Goal: Check status: Check status

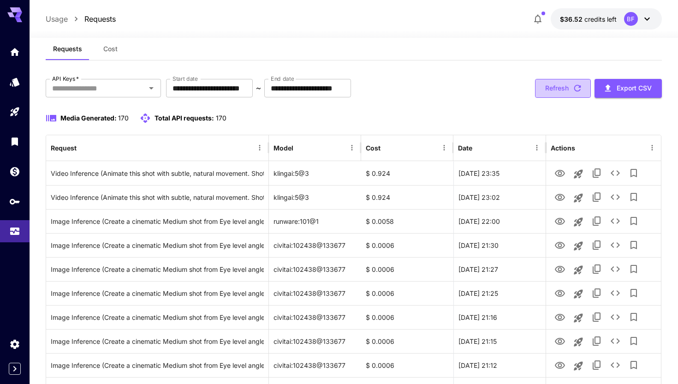
click at [575, 92] on icon "button" at bounding box center [578, 88] width 10 height 10
click at [551, 92] on button "Refresh" at bounding box center [563, 88] width 56 height 19
click at [568, 90] on button "Refresh" at bounding box center [563, 88] width 56 height 19
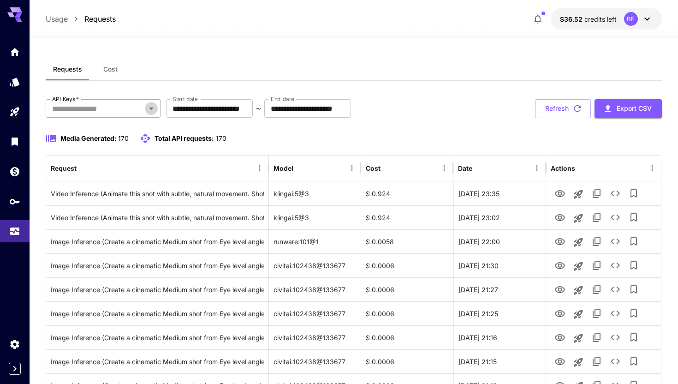
click at [146, 108] on icon "Open" at bounding box center [151, 108] width 11 height 11
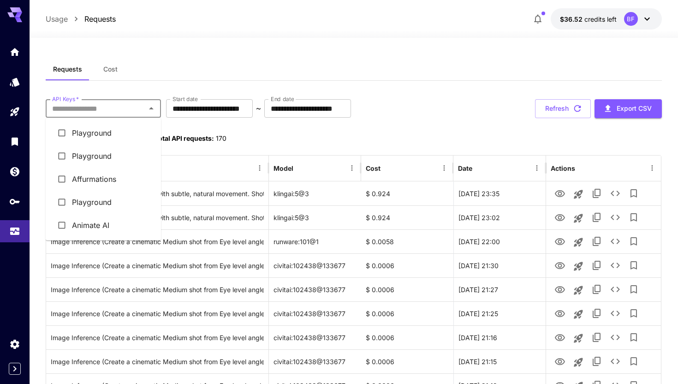
click at [107, 226] on li "Animate AI" at bounding box center [103, 225] width 115 height 23
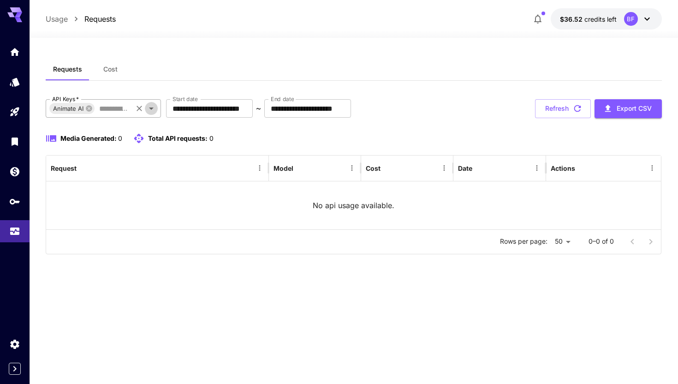
click at [154, 110] on icon "Open" at bounding box center [151, 108] width 11 height 11
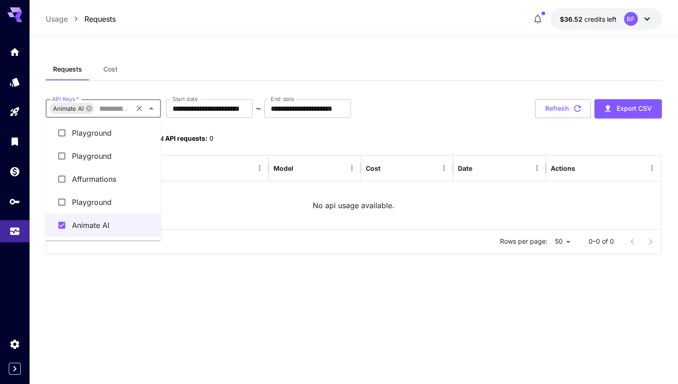
click at [130, 132] on li "Playground" at bounding box center [103, 132] width 115 height 23
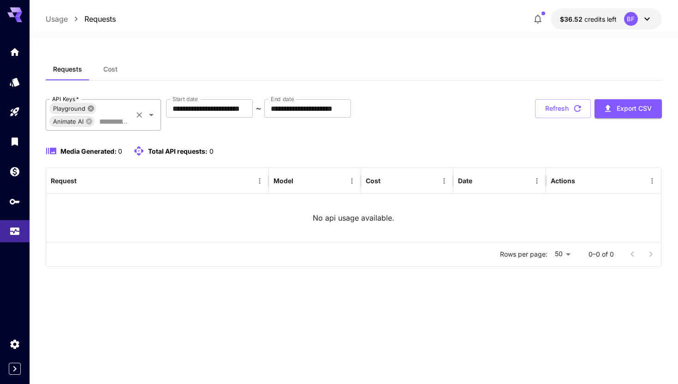
click at [91, 109] on icon at bounding box center [91, 108] width 6 height 6
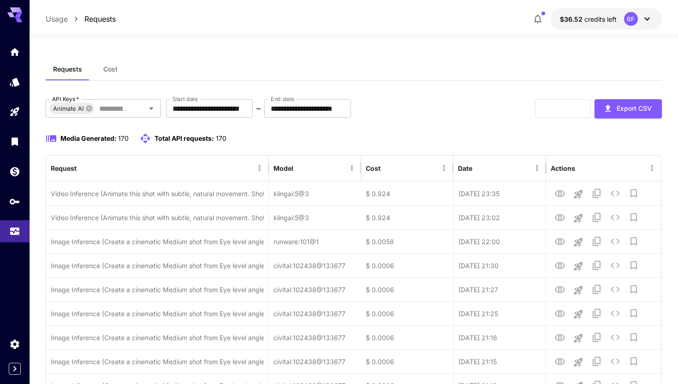
click at [91, 109] on icon at bounding box center [89, 108] width 6 height 6
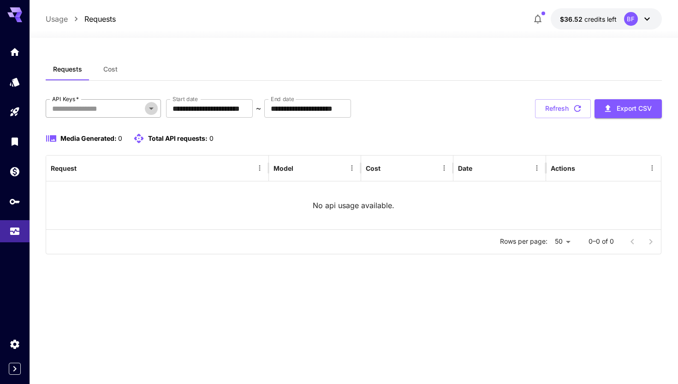
click at [152, 111] on icon "Open" at bounding box center [151, 108] width 11 height 11
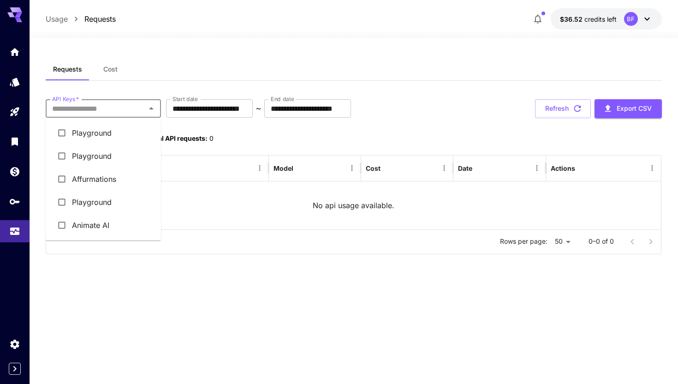
click at [118, 180] on li "Affurmations" at bounding box center [103, 178] width 115 height 23
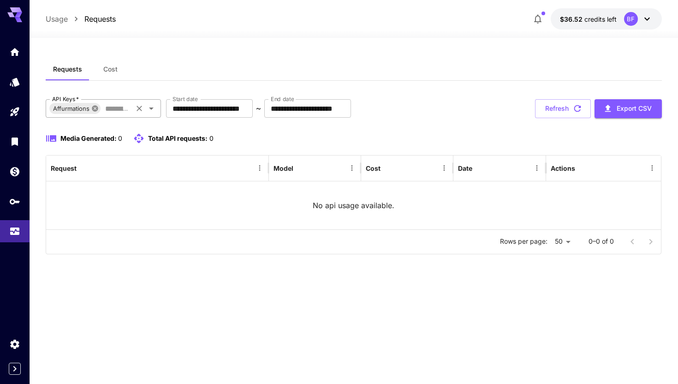
click at [96, 109] on icon at bounding box center [94, 108] width 7 height 7
click at [149, 110] on icon "Open" at bounding box center [151, 108] width 11 height 11
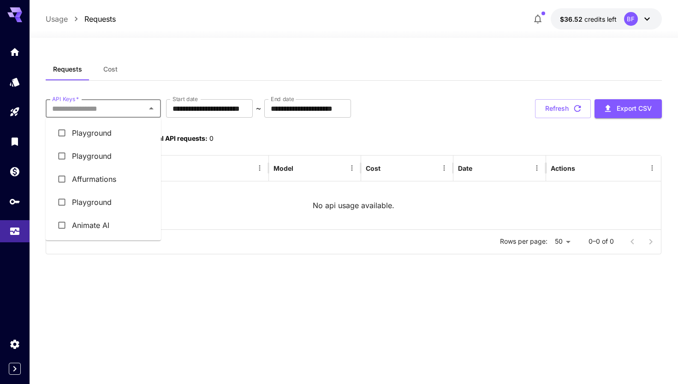
click at [113, 197] on li "Playground" at bounding box center [103, 202] width 115 height 23
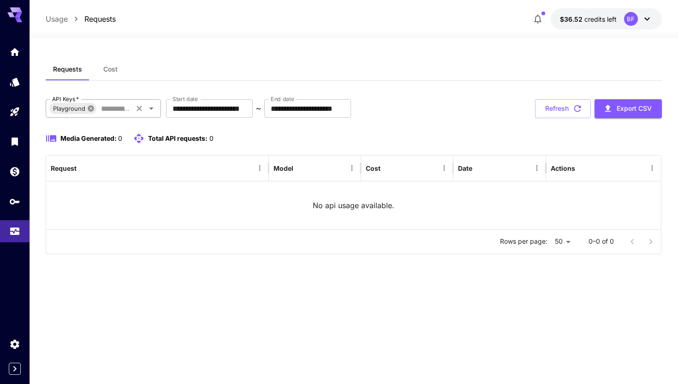
click at [91, 110] on icon at bounding box center [90, 108] width 7 height 7
click at [150, 112] on icon "Open" at bounding box center [151, 108] width 11 height 11
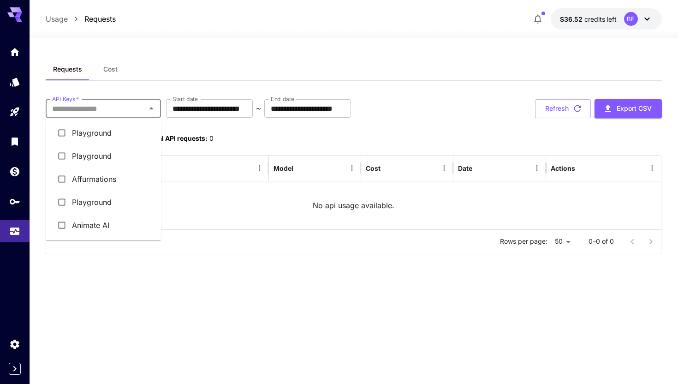
click at [159, 79] on div "Requests Cost" at bounding box center [354, 69] width 616 height 23
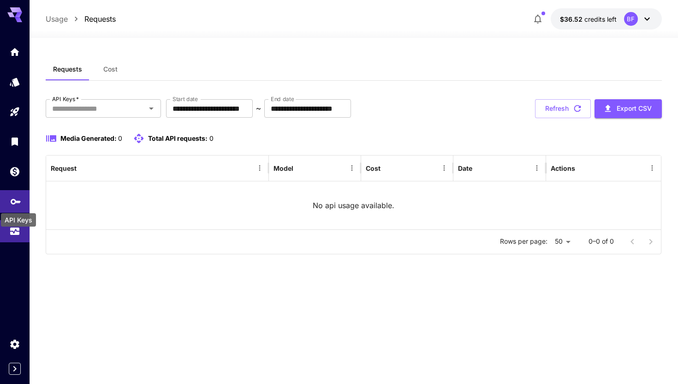
click at [18, 204] on icon "API Keys" at bounding box center [15, 198] width 11 height 11
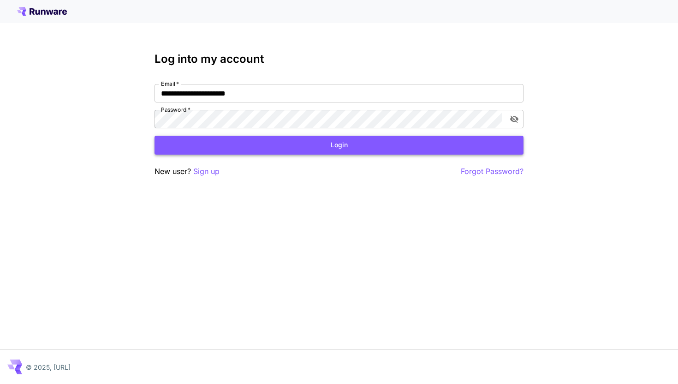
click at [245, 150] on button "Login" at bounding box center [339, 145] width 369 height 19
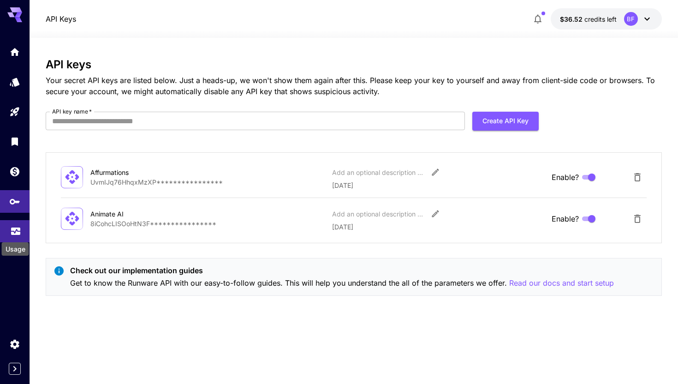
click at [11, 238] on div "Usage" at bounding box center [15, 246] width 29 height 21
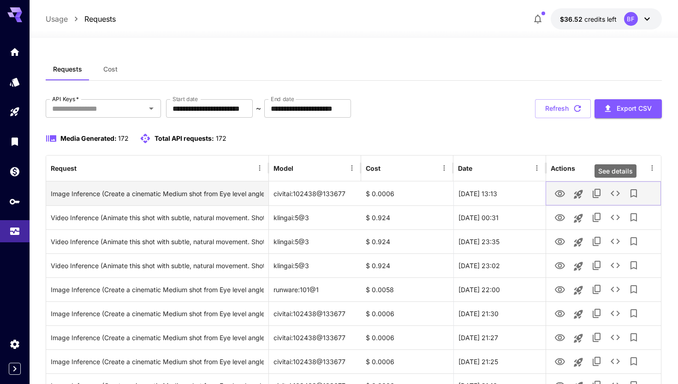
click at [610, 191] on icon "See details" at bounding box center [615, 193] width 11 height 11
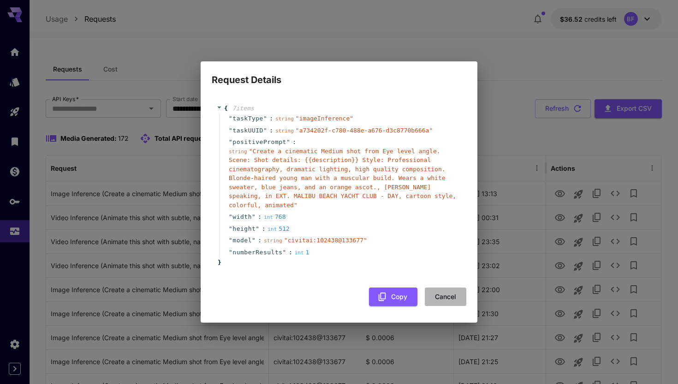
click at [446, 298] on button "Cancel" at bounding box center [446, 296] width 42 height 19
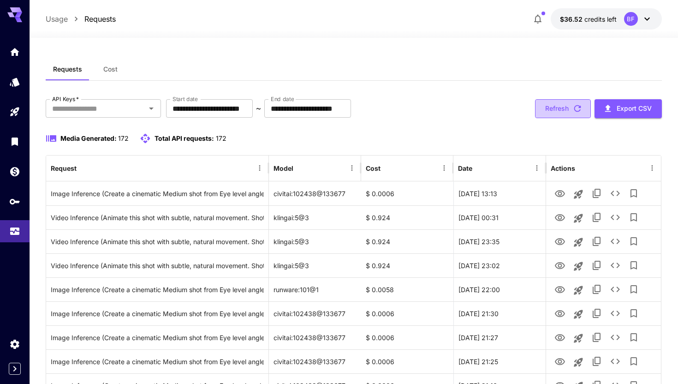
click at [559, 108] on button "Refresh" at bounding box center [563, 108] width 56 height 19
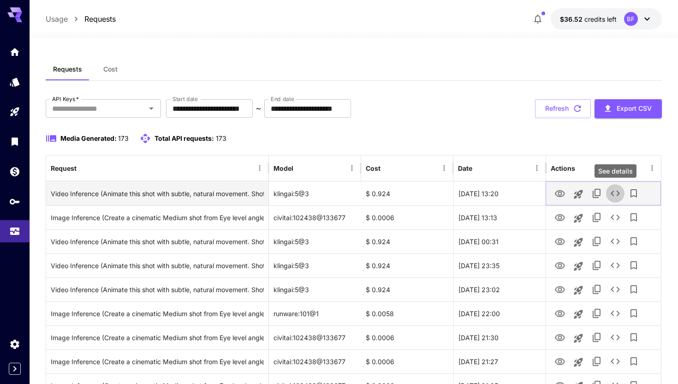
click at [615, 195] on icon "See details" at bounding box center [615, 193] width 11 height 11
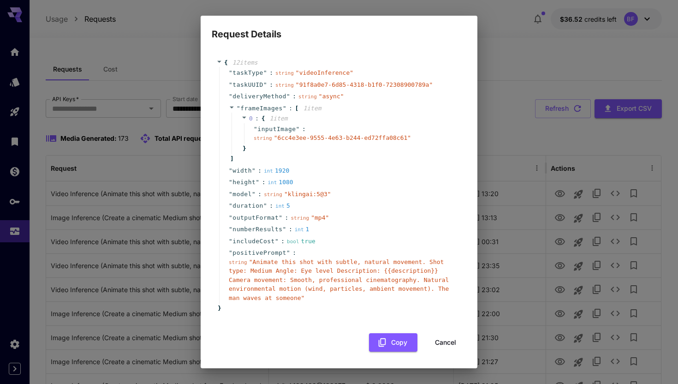
click at [436, 341] on button "Cancel" at bounding box center [446, 342] width 42 height 19
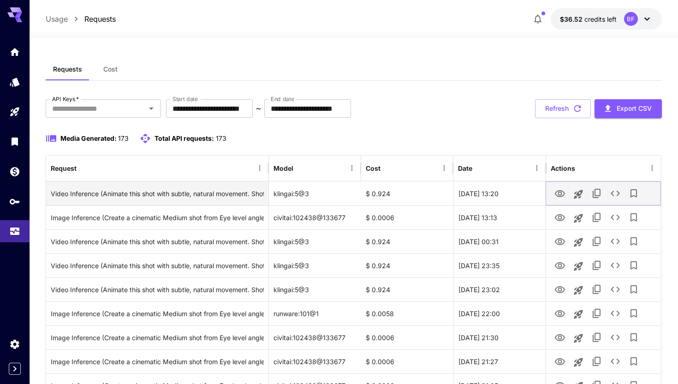
click at [558, 196] on icon "View" at bounding box center [560, 193] width 10 height 7
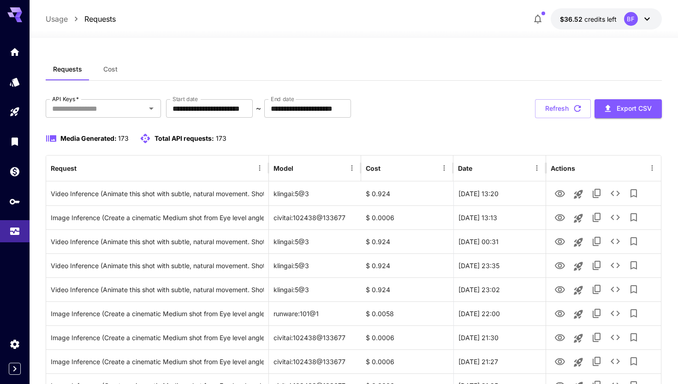
click at [421, 102] on div "**********" at bounding box center [354, 108] width 616 height 19
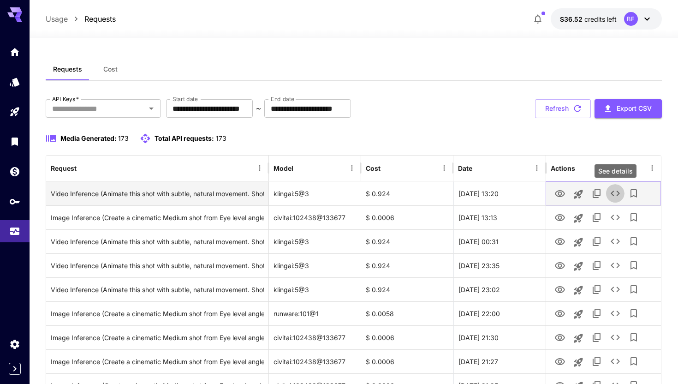
click at [619, 190] on icon "See details" at bounding box center [615, 193] width 11 height 11
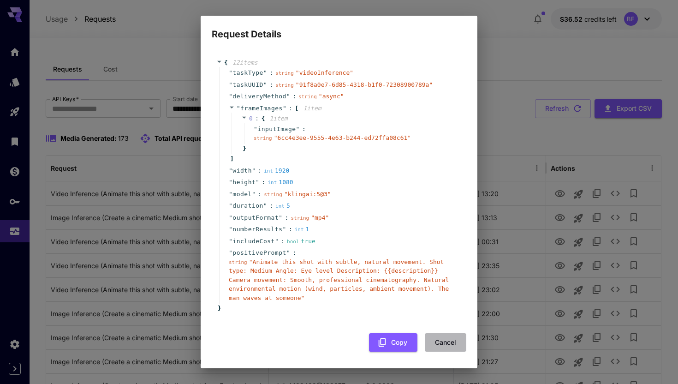
click at [443, 340] on button "Cancel" at bounding box center [446, 342] width 42 height 19
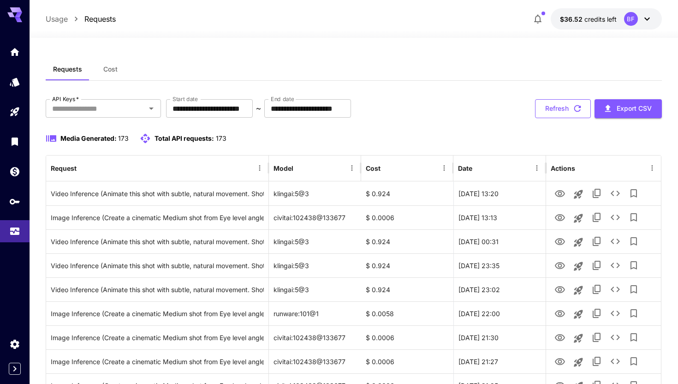
click at [562, 108] on button "Refresh" at bounding box center [563, 108] width 56 height 19
